Goal: Task Accomplishment & Management: Manage account settings

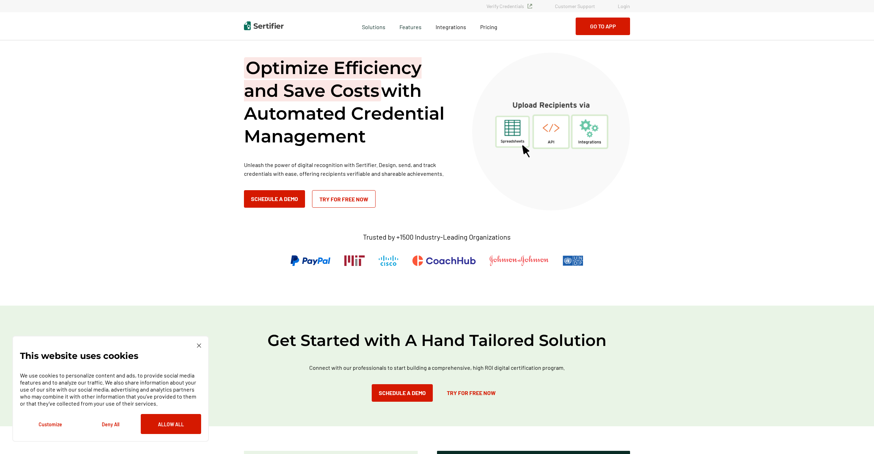
click at [623, 5] on link "Login" at bounding box center [624, 6] width 12 height 6
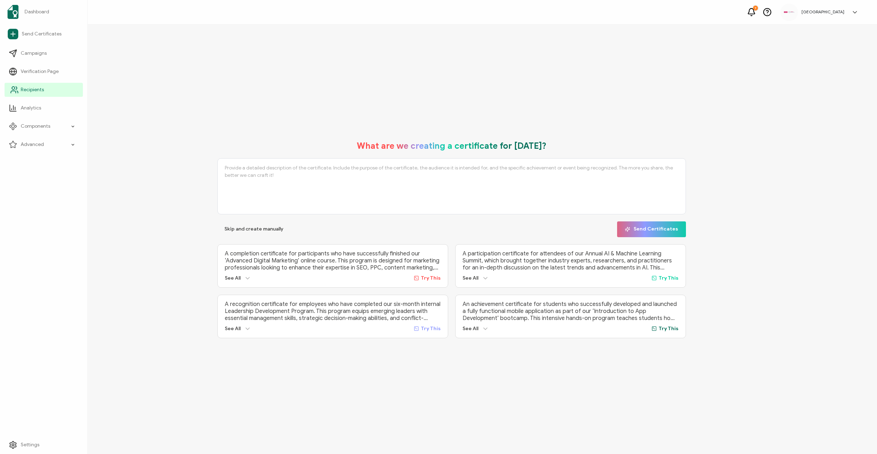
click at [32, 93] on span "Recipients" at bounding box center [32, 89] width 23 height 7
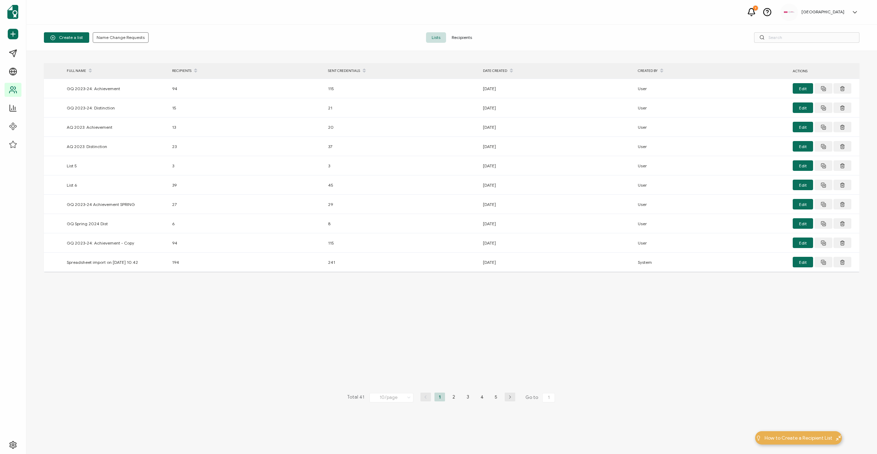
click at [472, 37] on span "Recipients" at bounding box center [462, 37] width 32 height 11
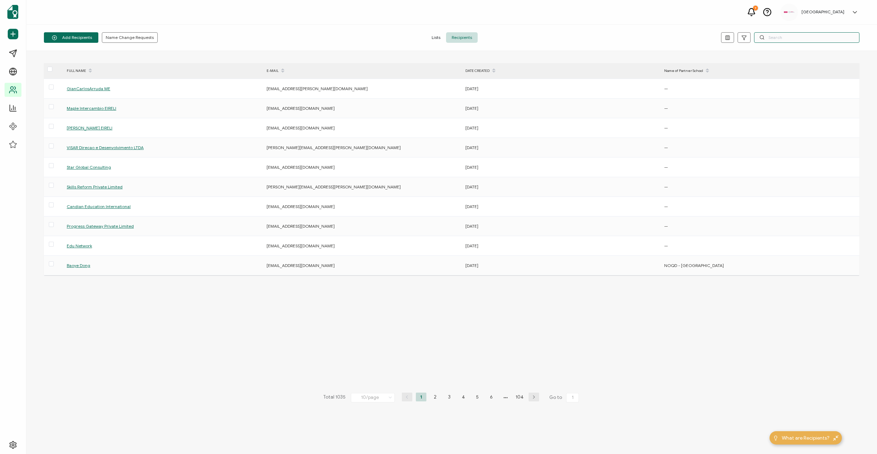
click at [778, 38] on input "text" at bounding box center [806, 37] width 105 height 11
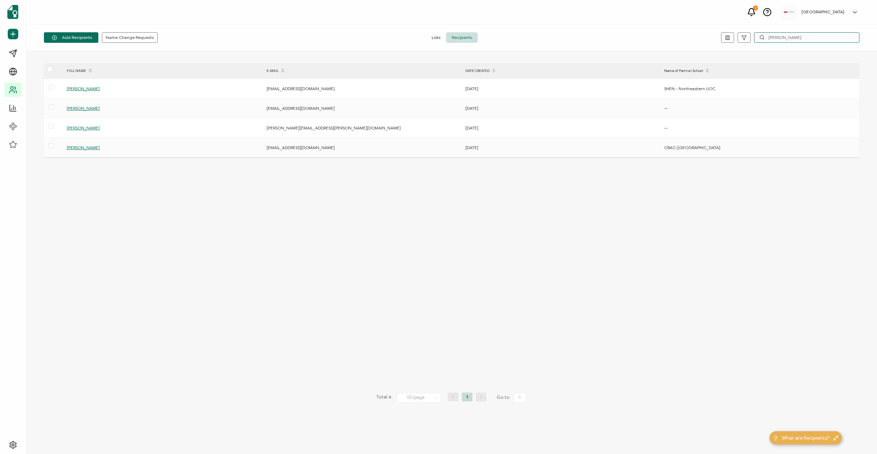
type input "peter"
